Goal: Transaction & Acquisition: Purchase product/service

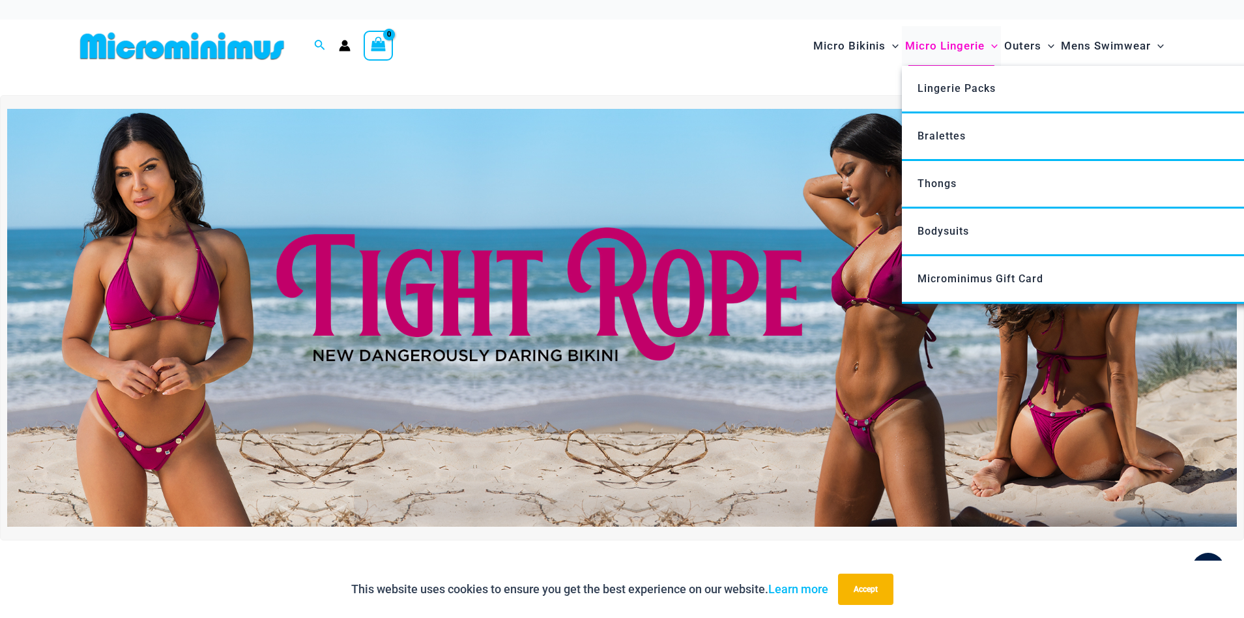
click at [949, 44] on span "Micro Lingerie" at bounding box center [945, 45] width 80 height 33
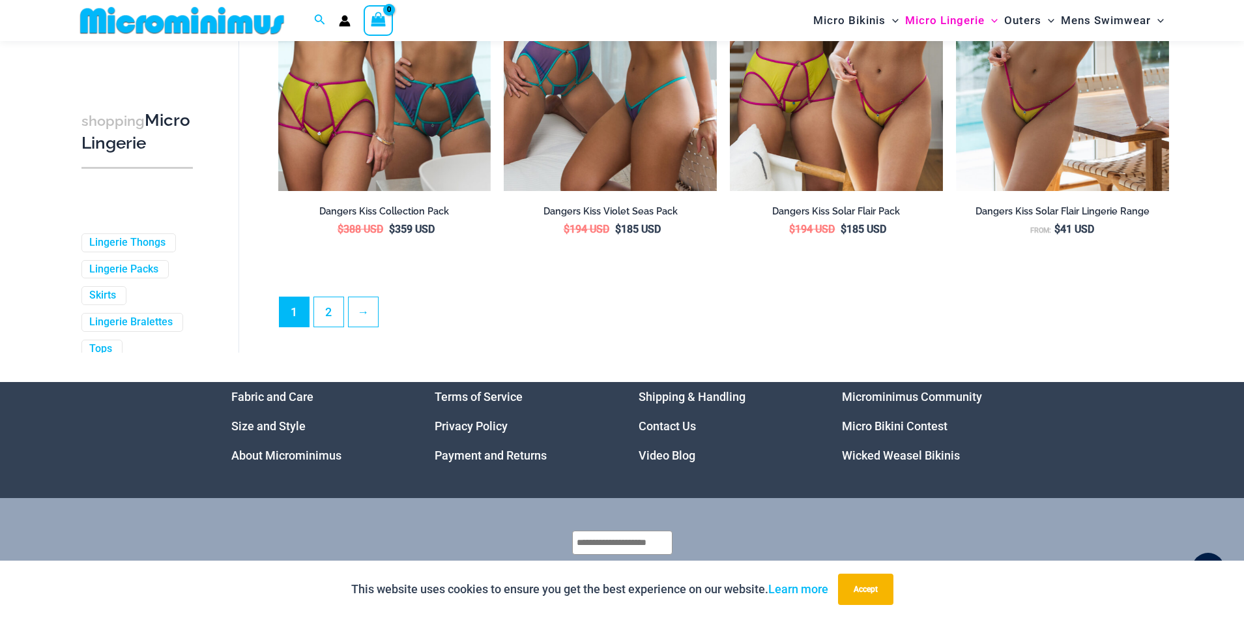
scroll to position [3537, 0]
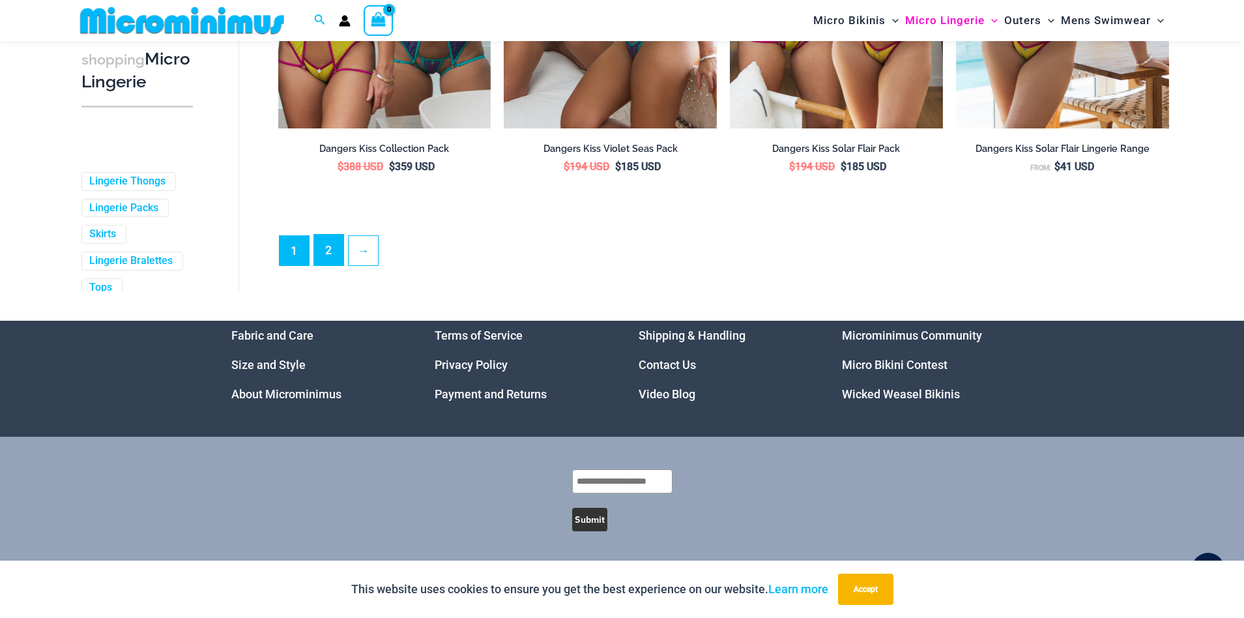
click at [324, 247] on link "2" at bounding box center [328, 250] width 29 height 31
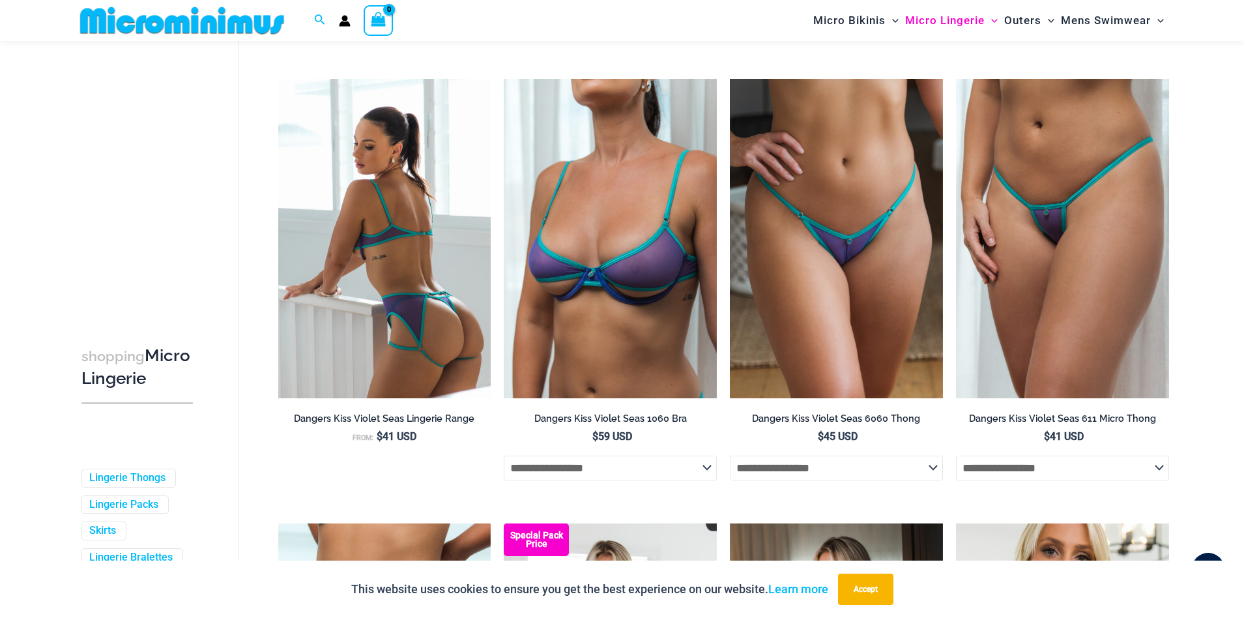
scroll to position [1031, 0]
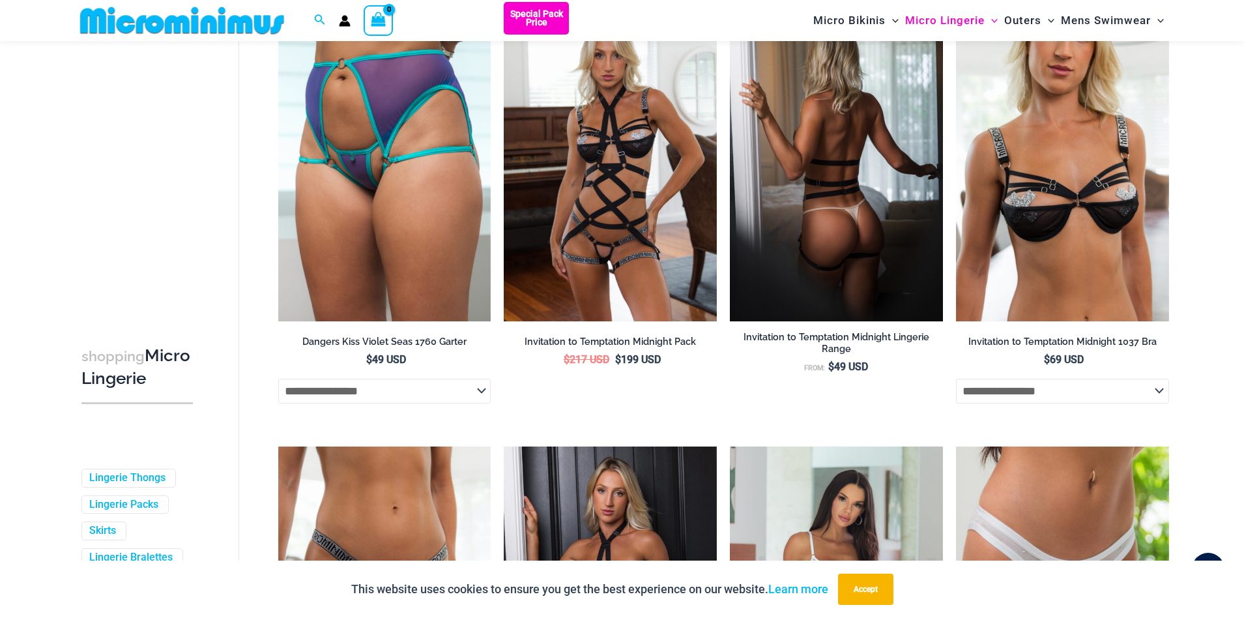
click at [872, 192] on img at bounding box center [836, 161] width 213 height 319
